Goal: Contribute content

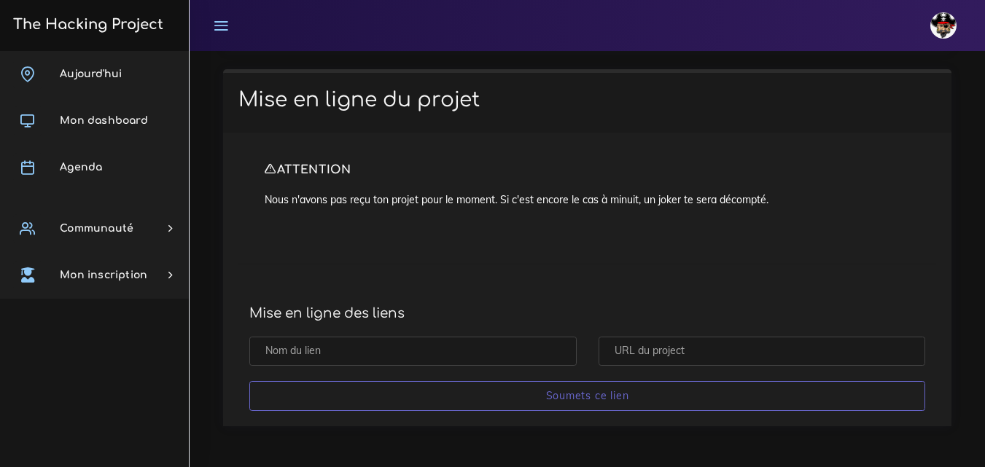
scroll to position [3871, 0]
click at [711, 352] on input "text" at bounding box center [762, 351] width 327 height 30
paste input "https://github.com/Cheche013/exo_JS_events"
type input "https://github.com/Cheche013/exo_JS_events"
click at [401, 362] on input "text" at bounding box center [412, 351] width 327 height 30
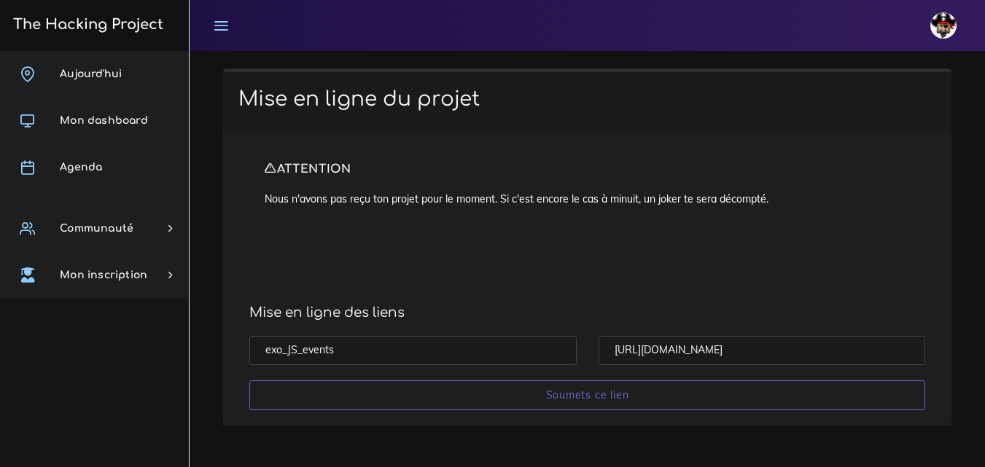
type input "exo_JS_events"
click at [249, 381] on input "Soumets ce lien" at bounding box center [587, 396] width 676 height 30
